Goal: Task Accomplishment & Management: Complete application form

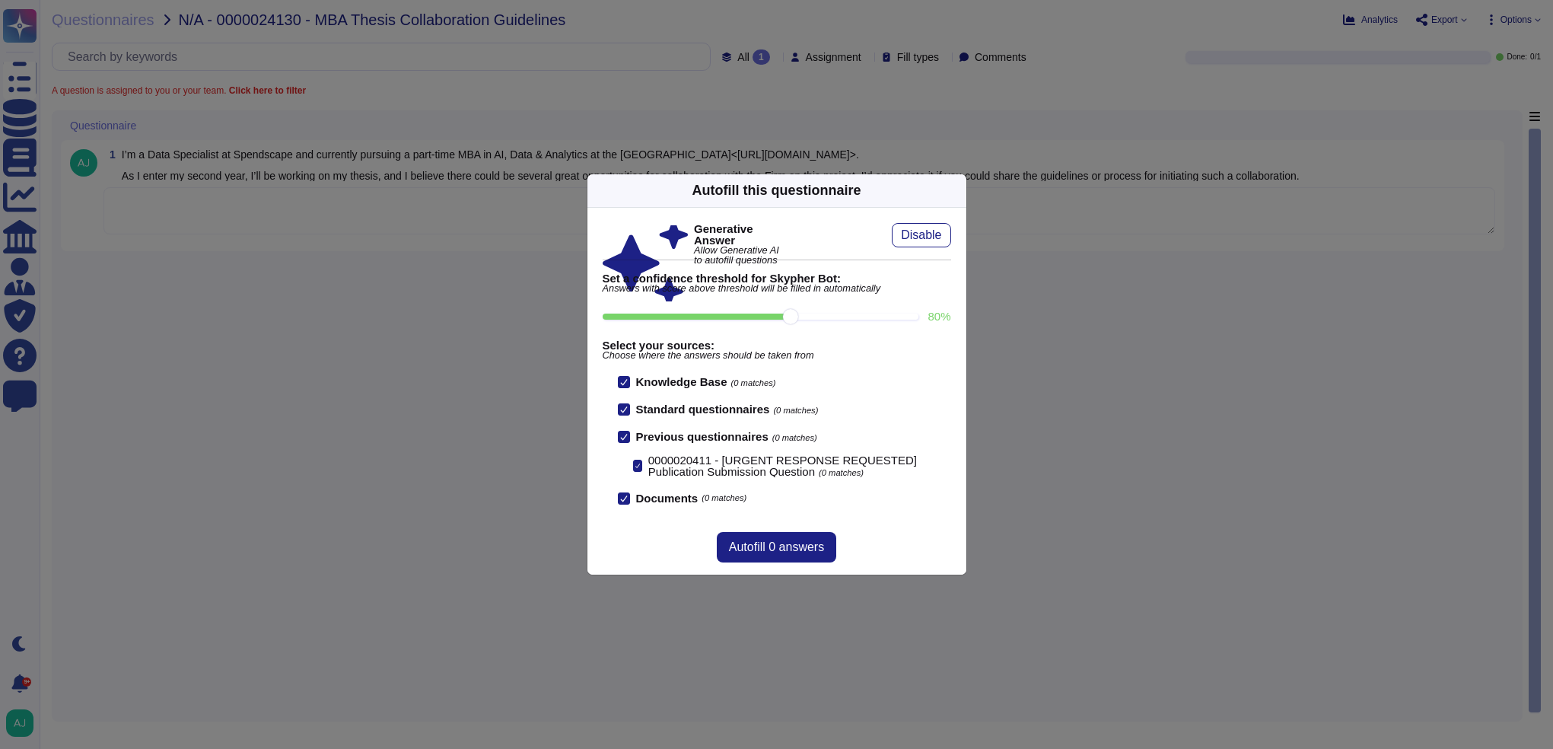
click at [552, 355] on div "Autofill this questionnaire Generative Answer Allow Generative AI to autofill q…" at bounding box center [776, 374] width 1553 height 749
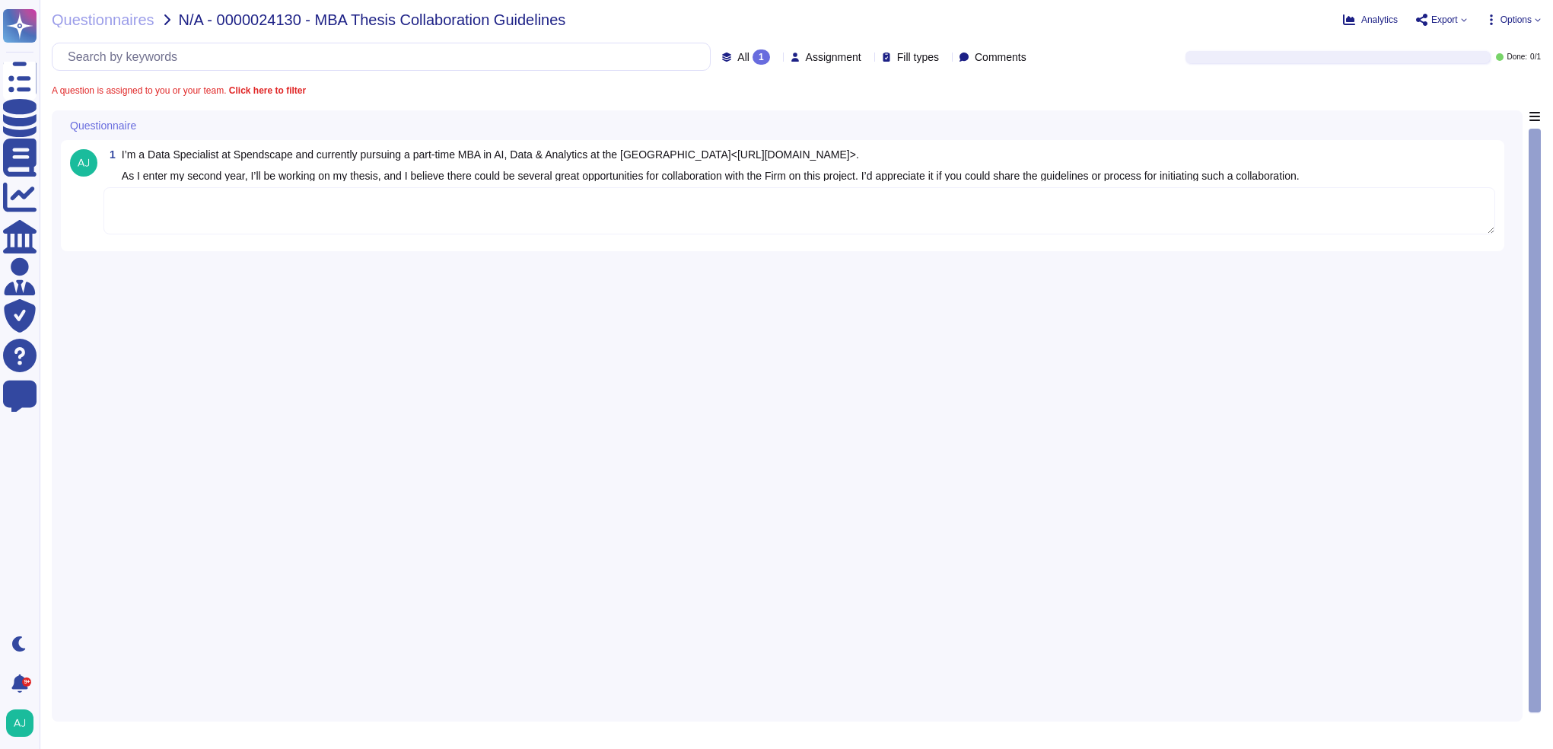
click at [323, 221] on textarea at bounding box center [799, 210] width 1392 height 47
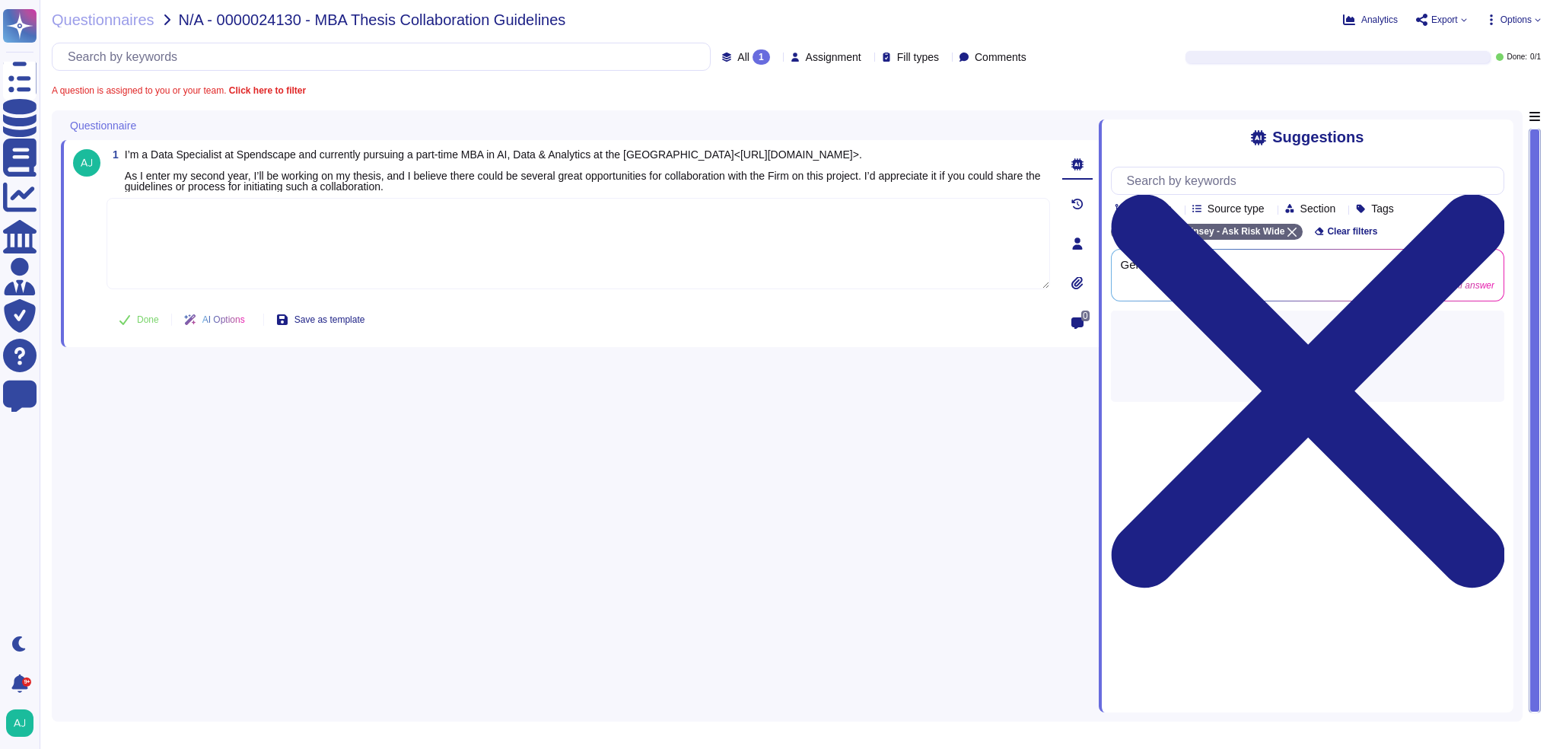
paste textarea "Following our Firm’s Client Service Policy , the opportunity of an engagement m…"
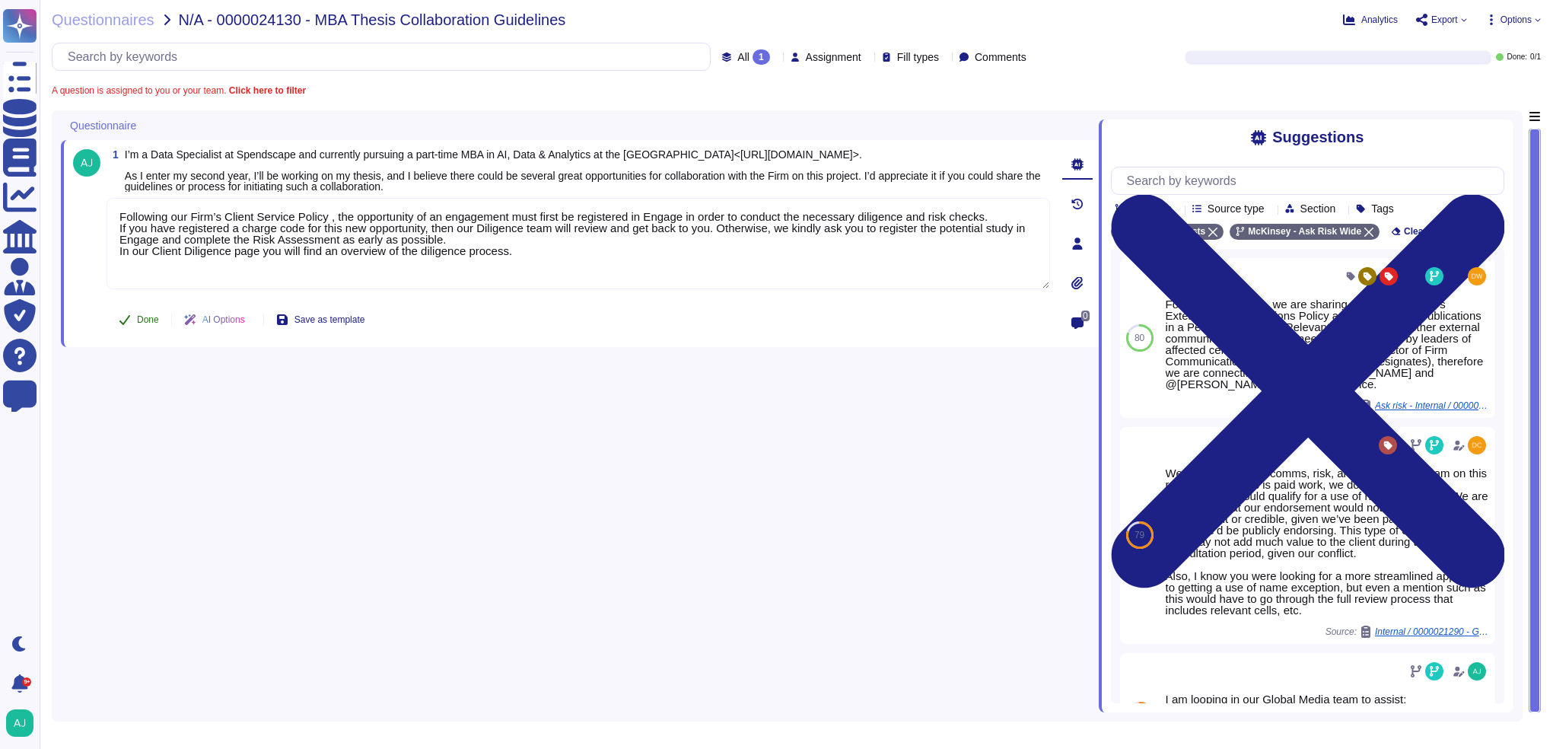
type textarea "Following our Firm’s Client Service Policy , the opportunity of an engagement m…"
click at [148, 324] on span "Done" at bounding box center [148, 319] width 22 height 9
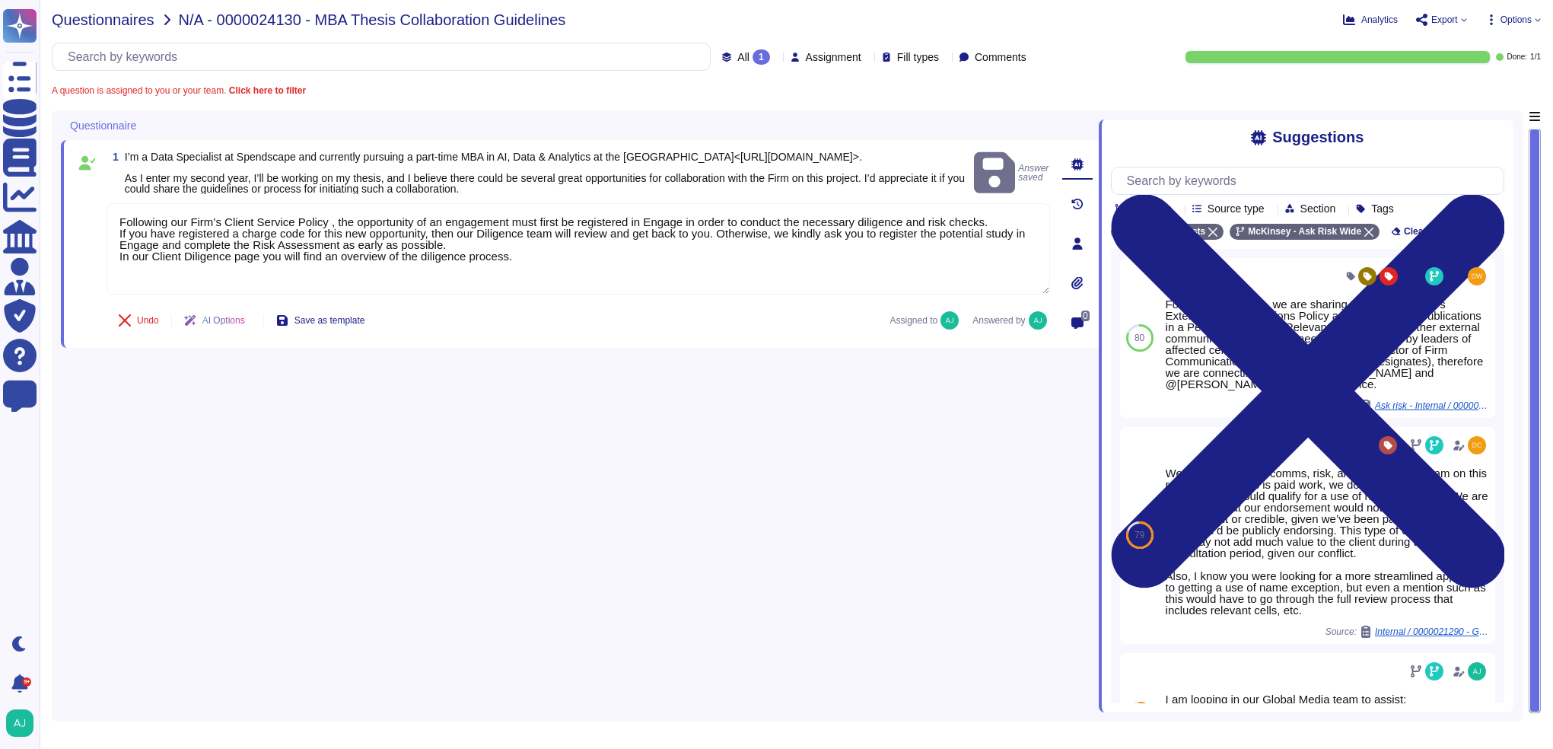
click at [134, 27] on span "Questionnaires" at bounding box center [103, 19] width 103 height 15
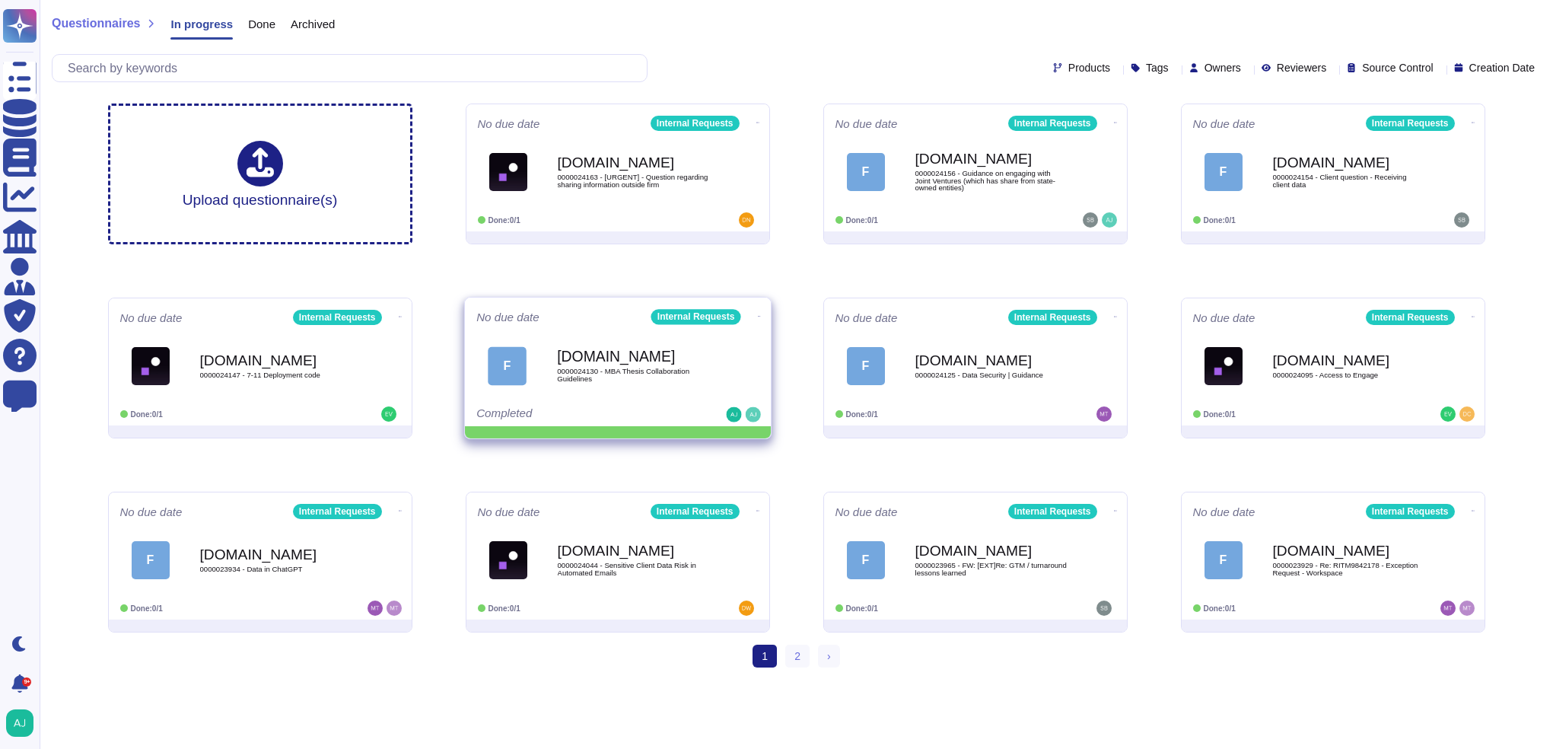
click at [757, 317] on icon at bounding box center [758, 316] width 3 height 4
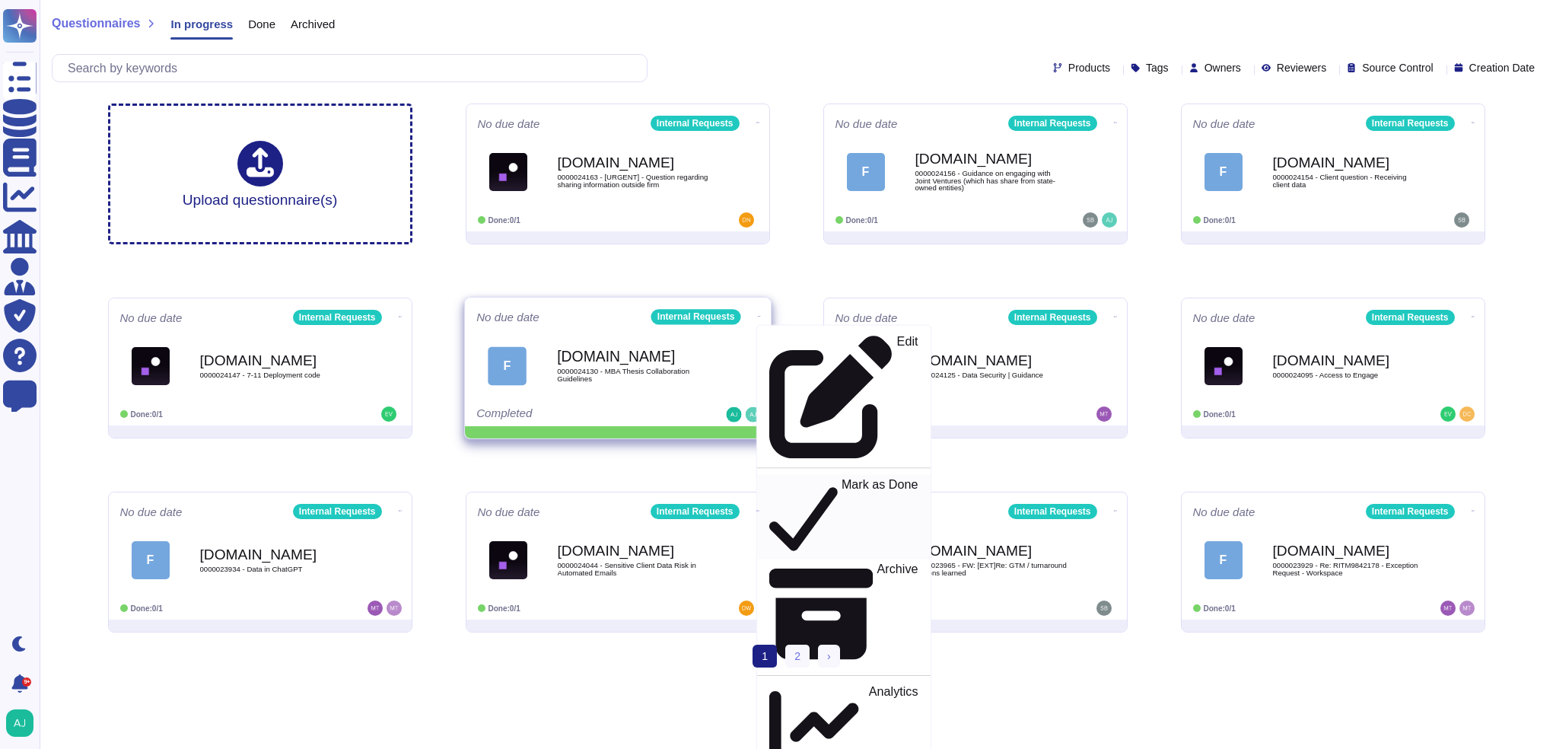
click at [841, 478] on p "Mark as Done" at bounding box center [879, 517] width 77 height 78
